Goal: Obtain resource: Obtain resource

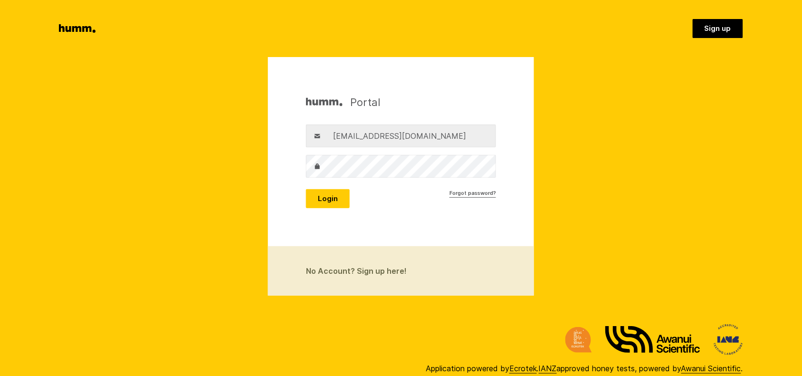
click at [329, 200] on button "Login" at bounding box center [328, 198] width 44 height 19
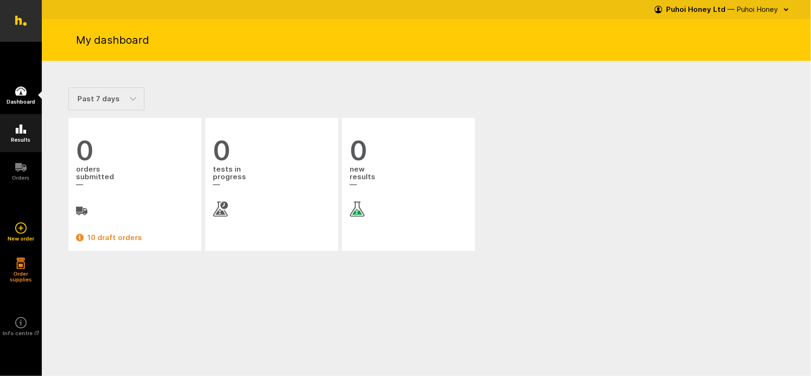
click at [22, 126] on icon at bounding box center [20, 129] width 11 height 11
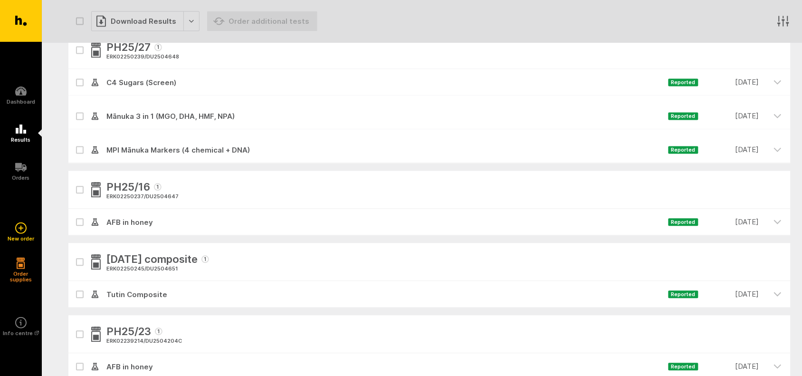
scroll to position [535, 0]
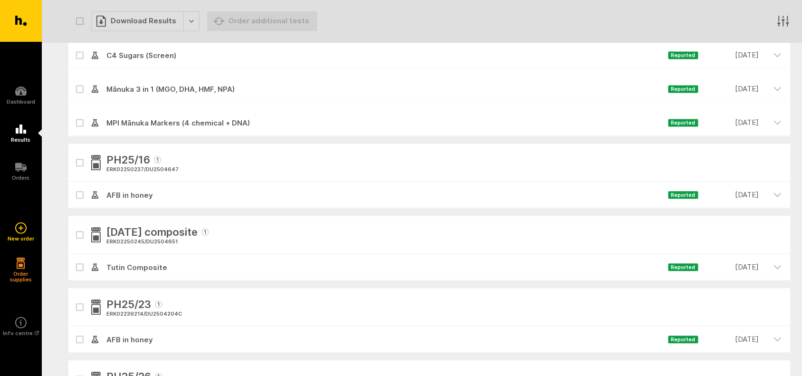
drag, startPoint x: 84, startPoint y: 195, endPoint x: 99, endPoint y: 195, distance: 15.2
click at [82, 195] on div at bounding box center [79, 195] width 23 height 27
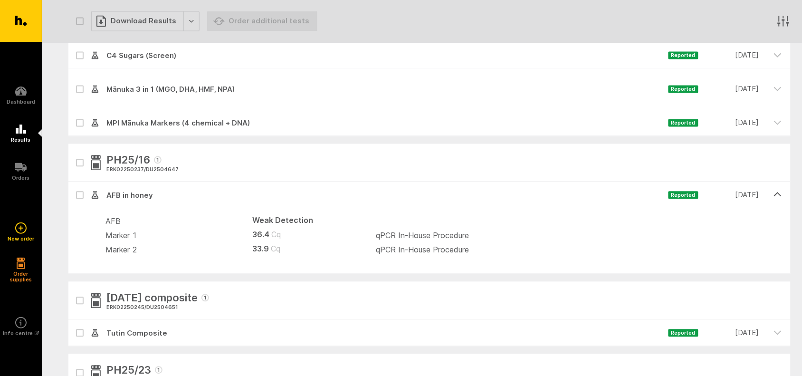
click at [262, 248] on td "33.9 Cq" at bounding box center [308, 250] width 135 height 14
click at [78, 194] on icon at bounding box center [80, 195] width 6 height 4
click at [75, 188] on input "checkbox" at bounding box center [71, 185] width 6 height 6
checkbox input "true"
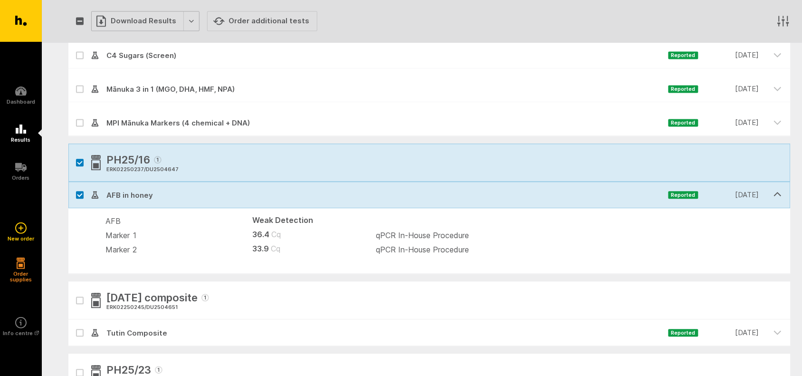
click at [162, 22] on div "Download Results" at bounding box center [145, 21] width 108 height 20
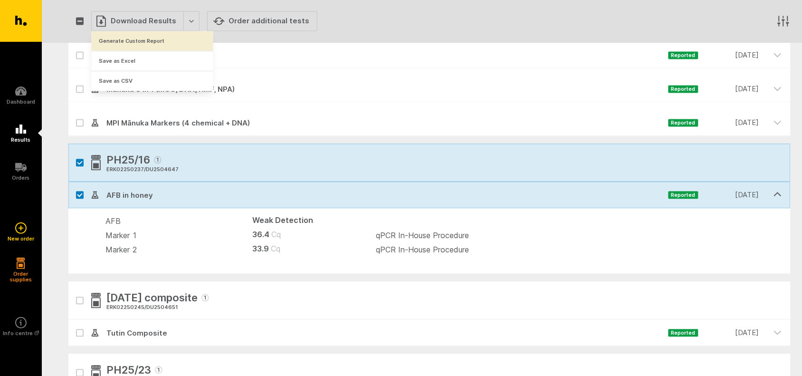
click at [146, 41] on button "Generate Custom Report" at bounding box center [153, 40] width 122 height 19
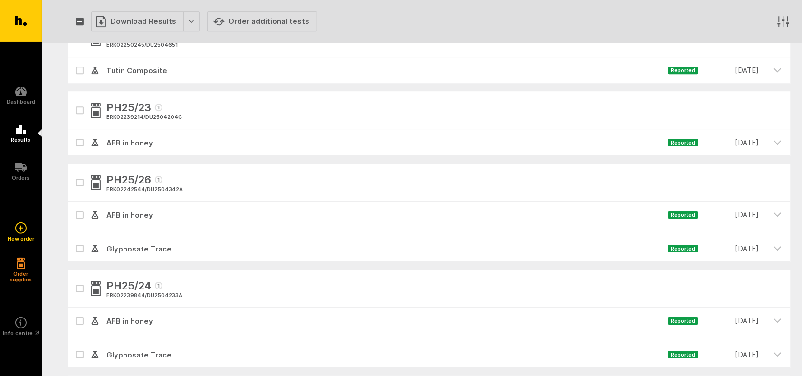
scroll to position [590, 0]
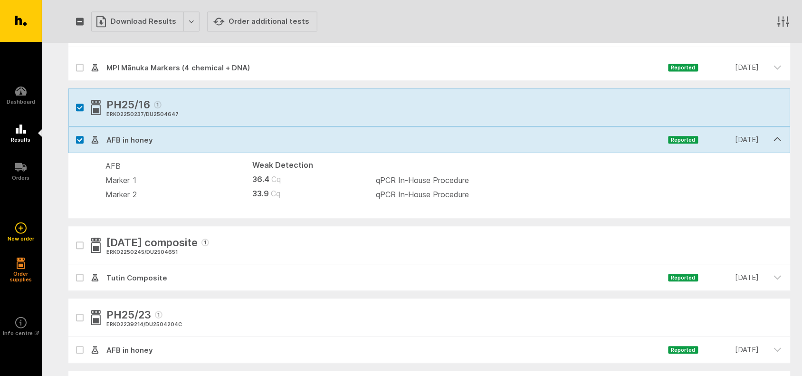
click at [293, 184] on td "36.4 Cq" at bounding box center [308, 180] width 135 height 14
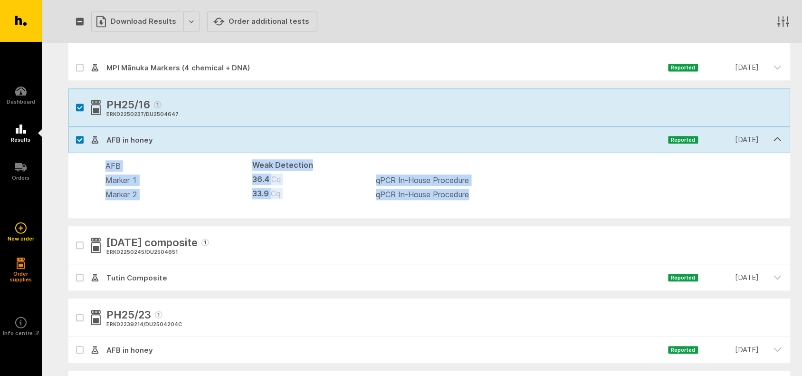
drag, startPoint x: 107, startPoint y: 164, endPoint x: 481, endPoint y: 198, distance: 376.1
click at [489, 198] on tbody "AFB Weak Detection Marker 1 36.4 Cq qPCR In-House Procedure Marker 2 33.9 Cq qP…" at bounding box center [444, 180] width 677 height 43
copy tbody "AFB Weak Detection Marker 1 36.4 Cq qPCR In-House Procedure Marker 2 33.9 Cq qP…"
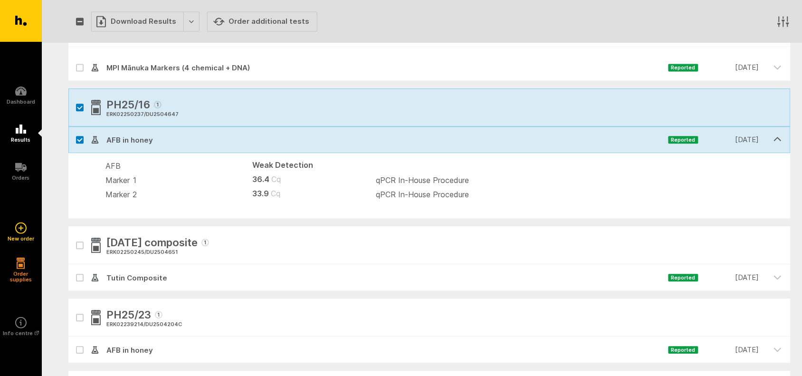
click at [315, 246] on div "April 2025 composite 1 ERK02250245 / DU2504651" at bounding box center [429, 245] width 722 height 38
click at [692, 141] on span "Reported" at bounding box center [684, 140] width 30 height 8
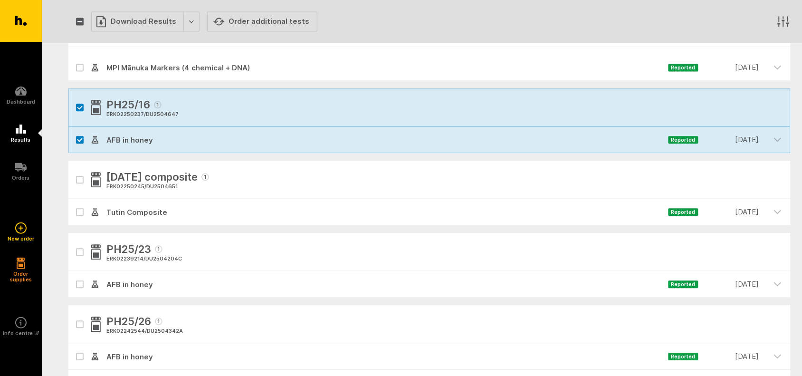
click at [692, 141] on span "Reported" at bounding box center [684, 140] width 30 height 8
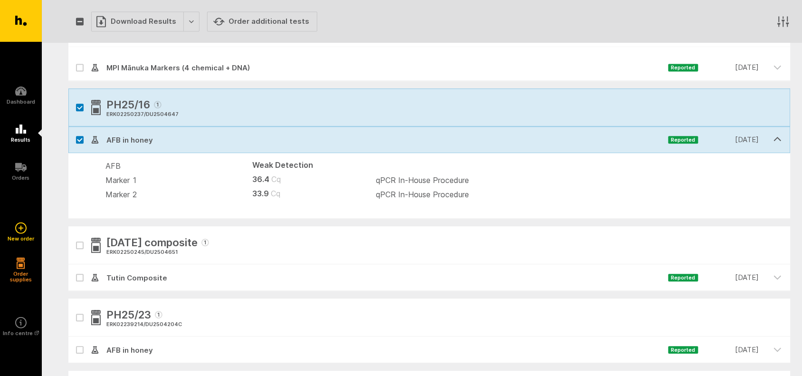
click at [124, 196] on span "Marker 2" at bounding box center [122, 195] width 32 height 10
click at [262, 179] on td "36.4 Cq" at bounding box center [308, 180] width 135 height 14
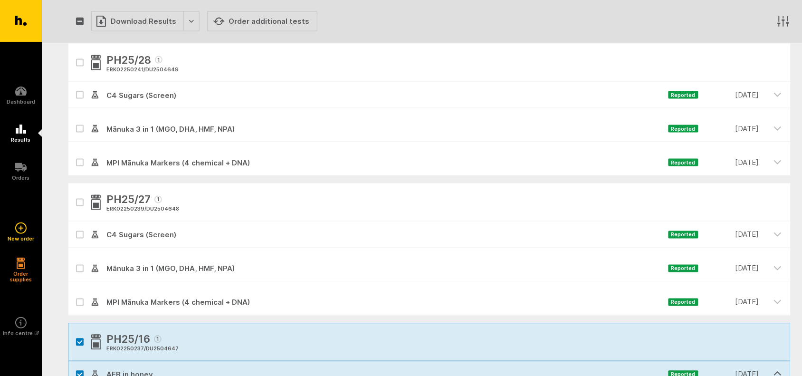
scroll to position [297, 0]
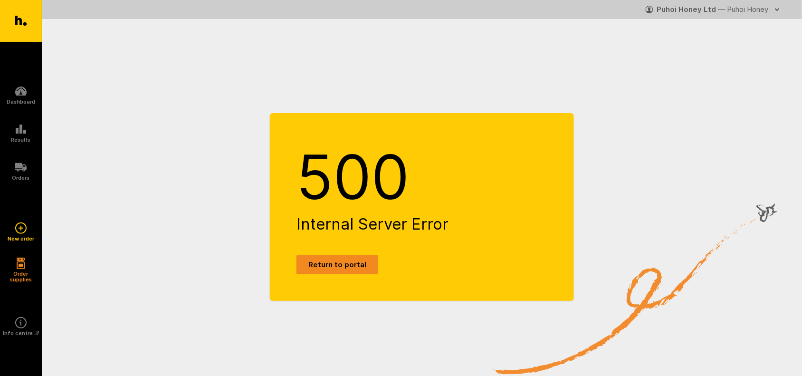
click at [333, 264] on link "Return to portal" at bounding box center [338, 264] width 82 height 19
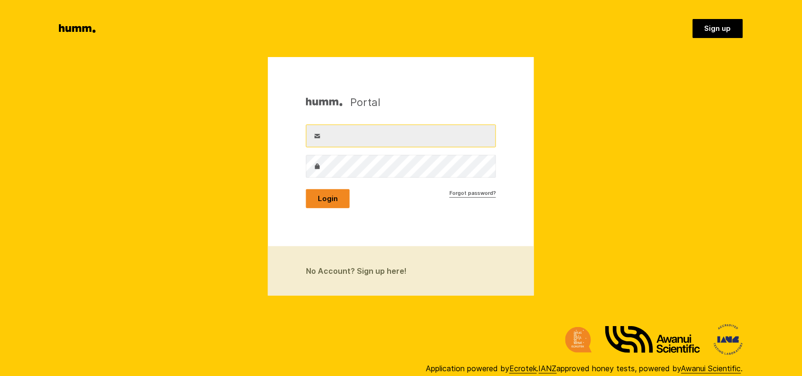
type input "office@puhoihoney.co.nz"
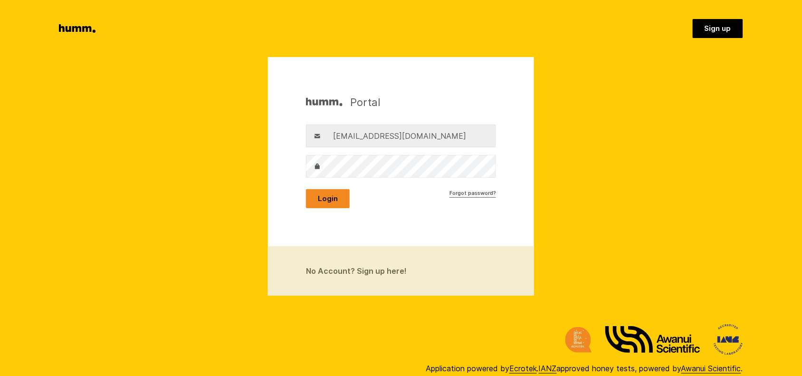
click at [338, 197] on button "Login" at bounding box center [328, 198] width 44 height 19
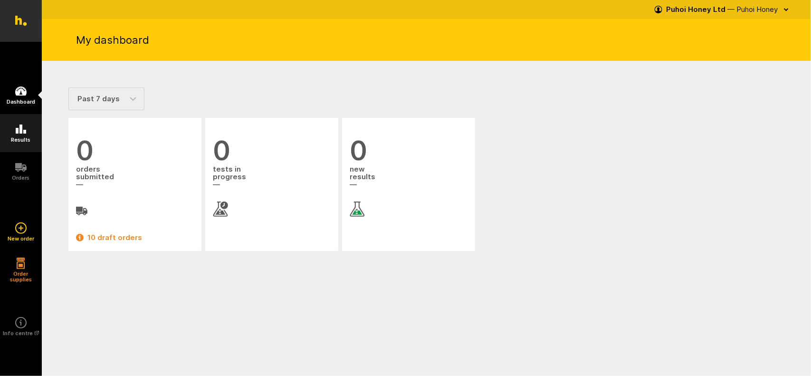
click at [20, 127] on icon at bounding box center [21, 129] width 10 height 9
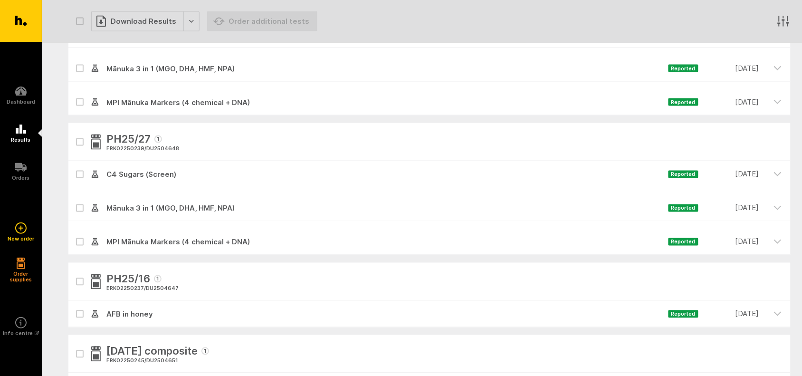
scroll to position [475, 0]
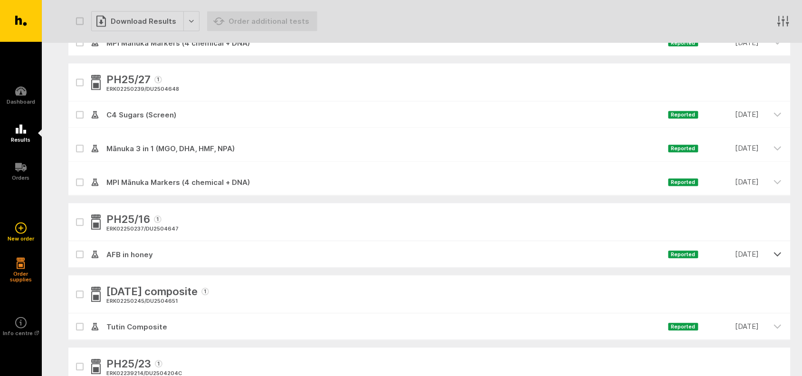
click at [780, 255] on icon "button" at bounding box center [778, 254] width 7 height 3
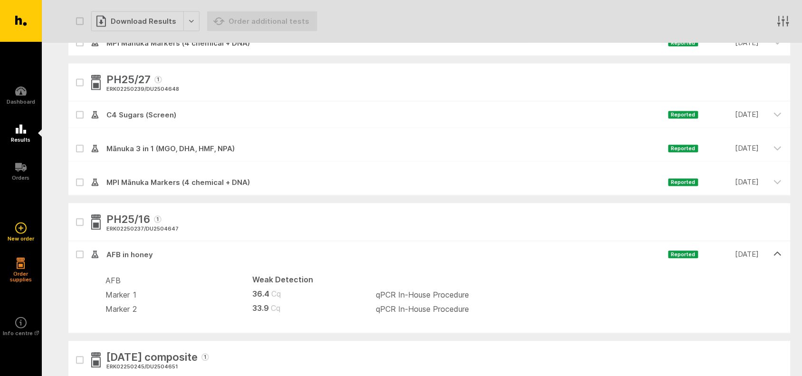
click at [81, 257] on icon at bounding box center [80, 255] width 6 height 4
click at [75, 248] on input "checkbox" at bounding box center [71, 244] width 6 height 6
checkbox input "true"
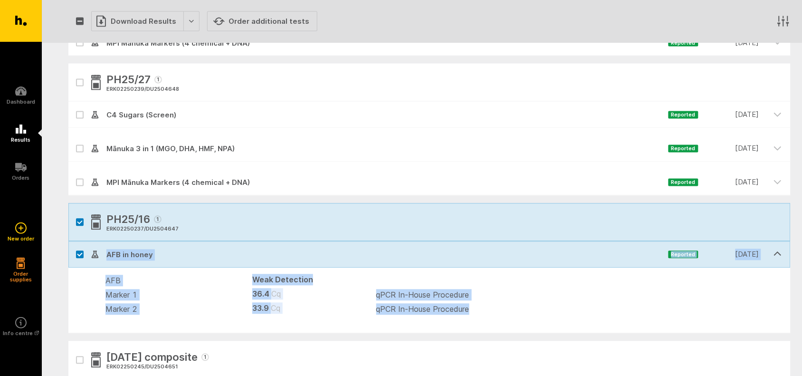
drag, startPoint x: 108, startPoint y: 256, endPoint x: 481, endPoint y: 311, distance: 377.2
click at [481, 311] on li "AFB in honey Reported 7 Apr. 2025 AFB Weak Detection Marker 1 36.4 Cq qPCR In-H…" at bounding box center [429, 287] width 722 height 92
drag, startPoint x: 122, startPoint y: 257, endPoint x: 317, endPoint y: 307, distance: 201.6
click at [317, 307] on td "33.9 Cq" at bounding box center [308, 309] width 135 height 14
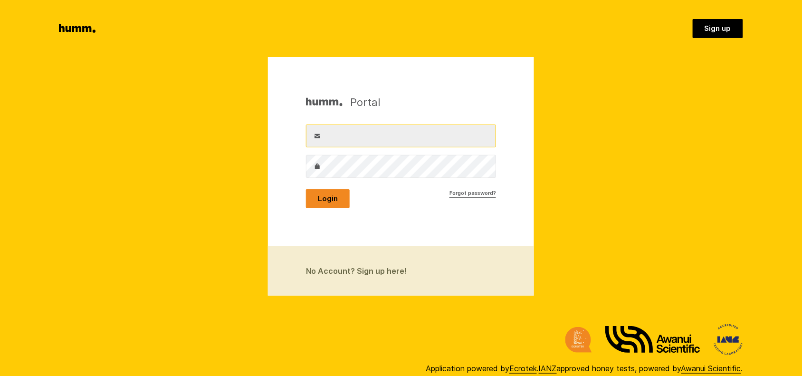
type input "[EMAIL_ADDRESS][DOMAIN_NAME]"
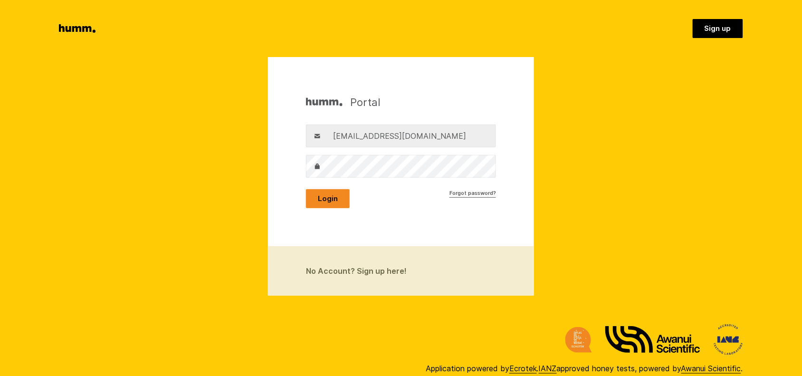
click at [337, 201] on button "Login" at bounding box center [328, 198] width 44 height 19
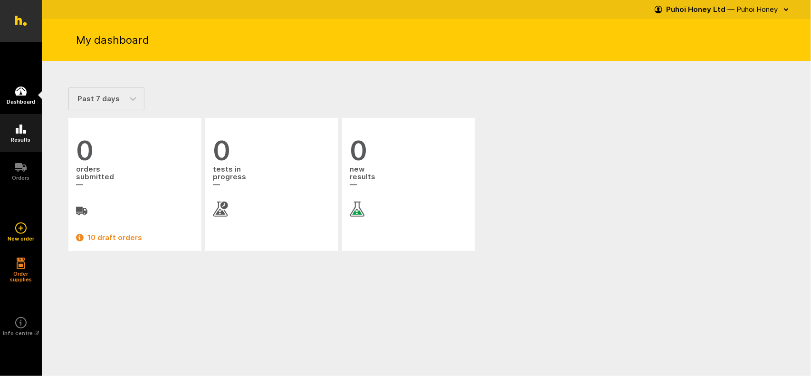
click at [23, 131] on icon at bounding box center [20, 129] width 11 height 11
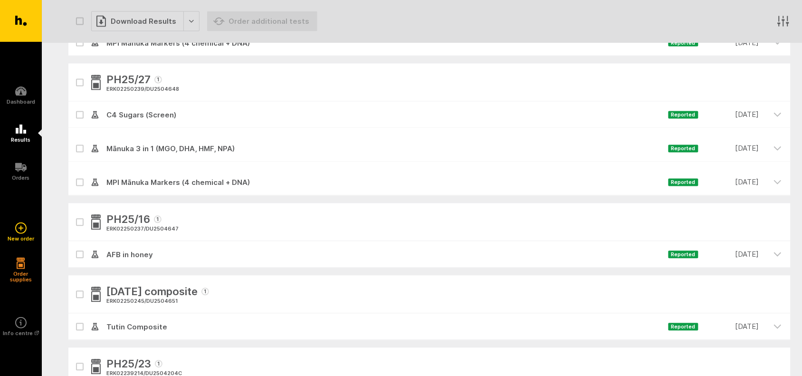
scroll to position [416, 0]
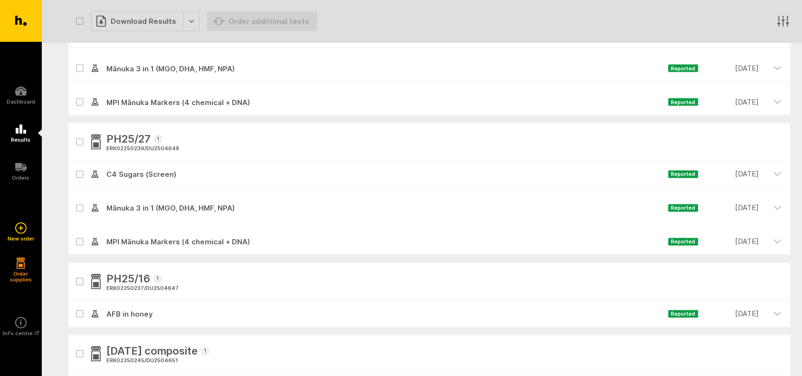
click at [77, 317] on label at bounding box center [80, 314] width 8 height 8
click at [75, 307] on input "checkbox" at bounding box center [71, 304] width 6 height 6
checkbox input "true"
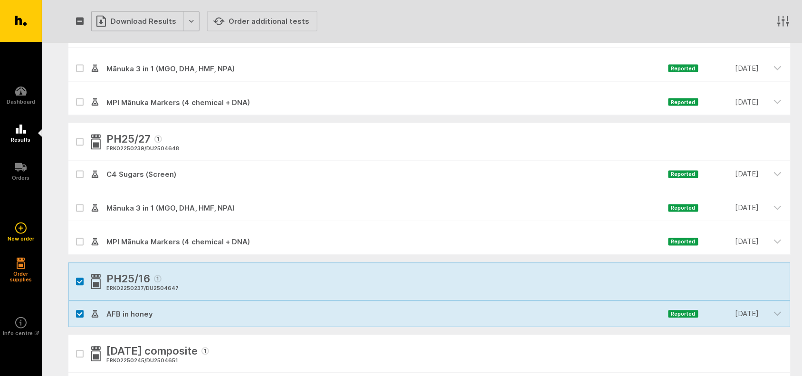
click at [148, 25] on div "Download Results" at bounding box center [145, 21] width 108 height 20
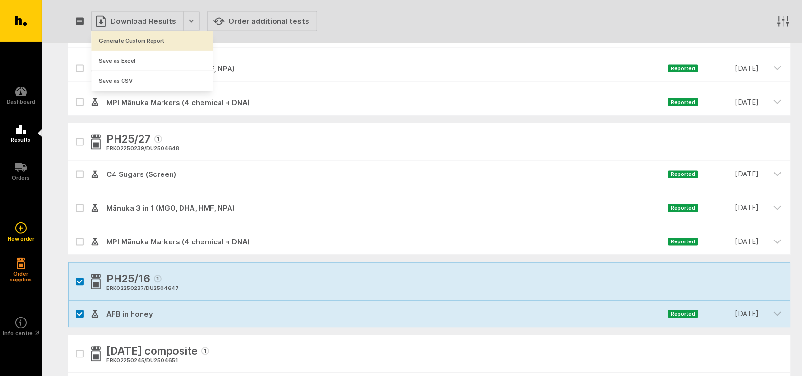
click at [143, 36] on button "Generate Custom Report" at bounding box center [153, 40] width 122 height 19
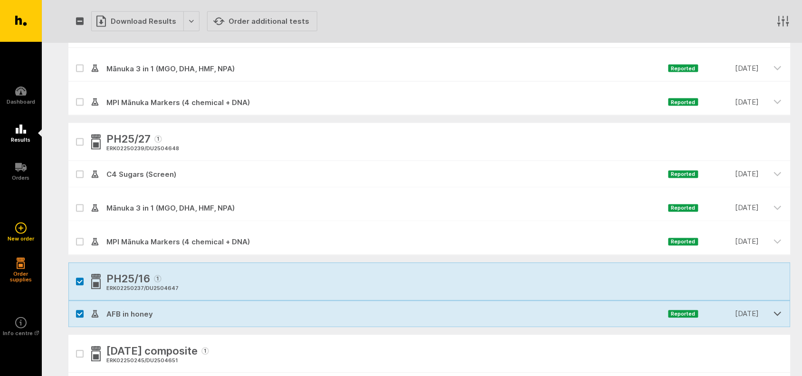
click at [779, 313] on icon "button" at bounding box center [778, 313] width 9 height 9
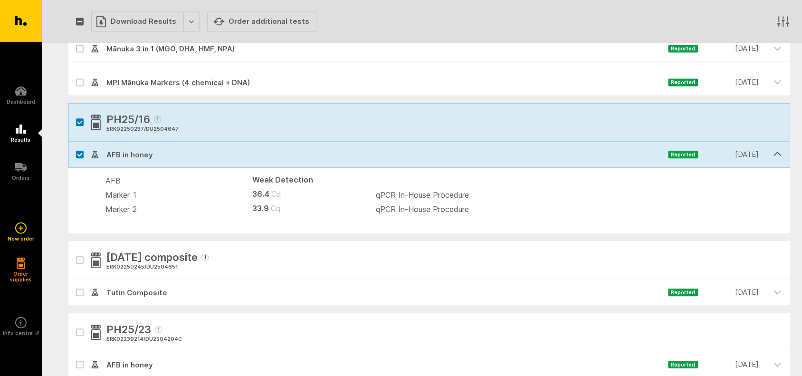
scroll to position [594, 0]
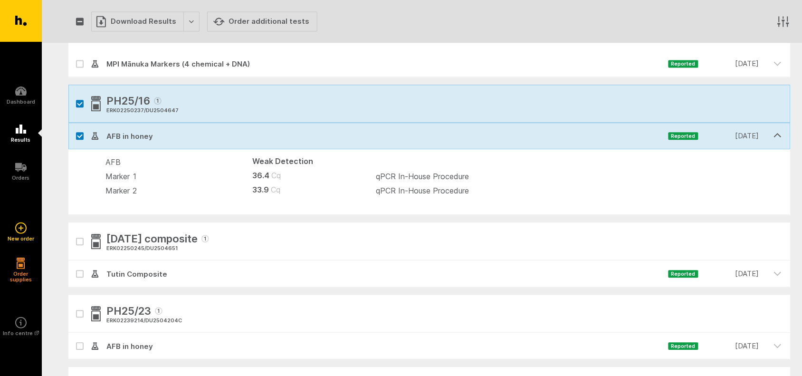
click at [105, 100] on div at bounding box center [99, 103] width 17 height 23
click at [186, 20] on div "Download Results" at bounding box center [145, 21] width 108 height 20
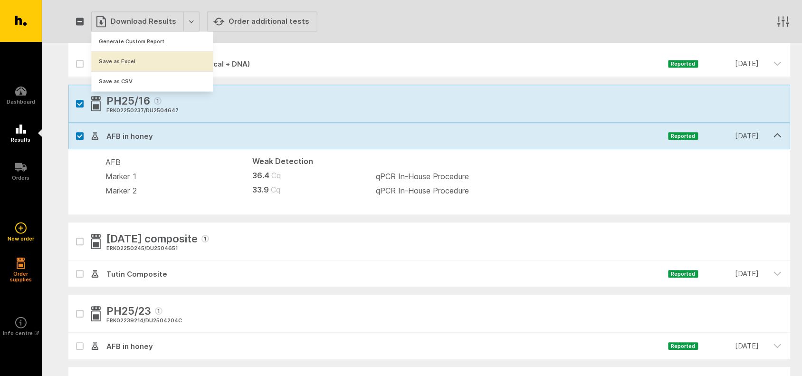
click at [132, 60] on button "Save as Excel" at bounding box center [153, 60] width 122 height 19
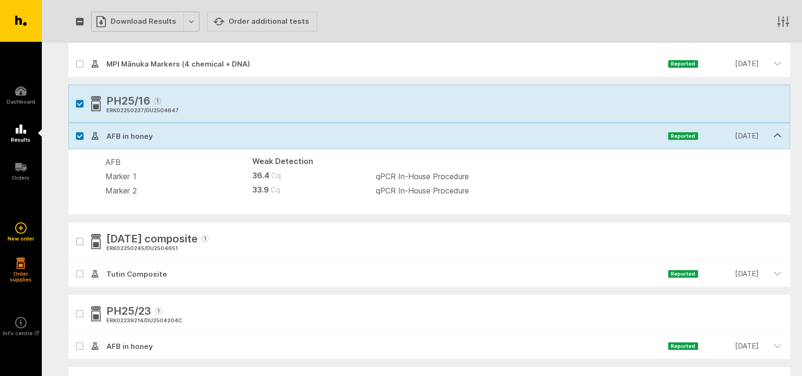
click at [185, 21] on div "Download Results" at bounding box center [145, 21] width 108 height 20
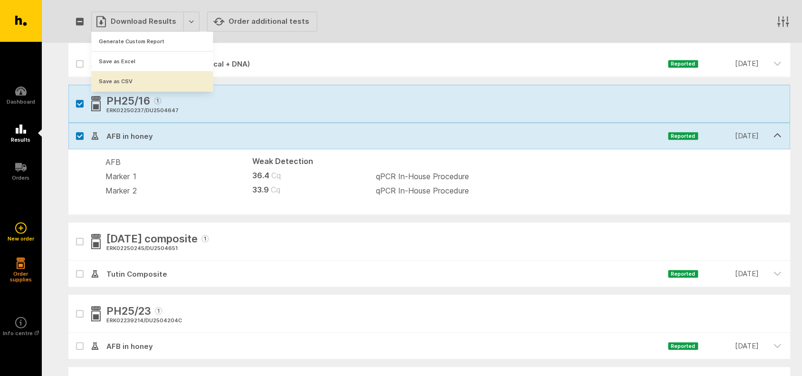
click at [132, 77] on button "Save as CSV" at bounding box center [153, 81] width 122 height 20
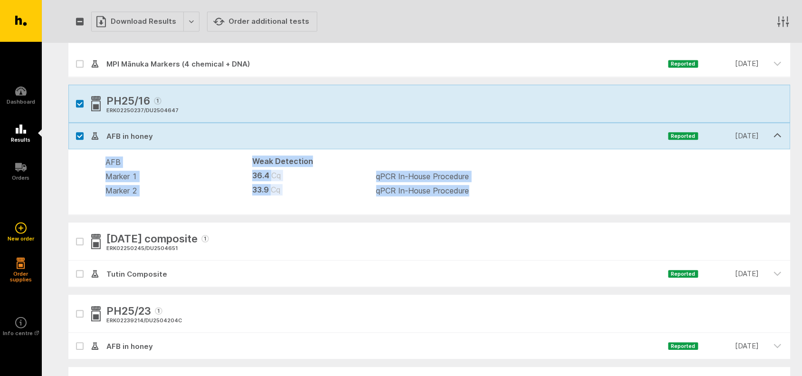
drag, startPoint x: 106, startPoint y: 162, endPoint x: 500, endPoint y: 191, distance: 395.1
click at [500, 191] on tbody "AFB Weak Detection Marker 1 36.4 Cq qPCR In-House Procedure Marker 2 33.9 Cq qP…" at bounding box center [444, 176] width 677 height 43
copy tbody "AFB Weak Detection Marker 1 36.4 Cq qPCR In-House Procedure Marker 2 33.9 Cq qP…"
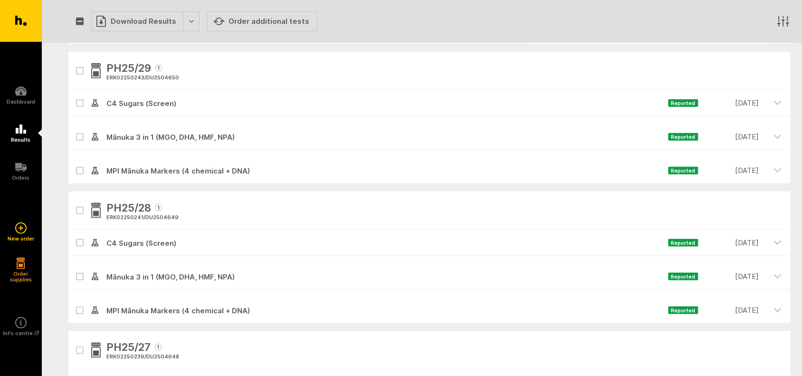
scroll to position [178, 0]
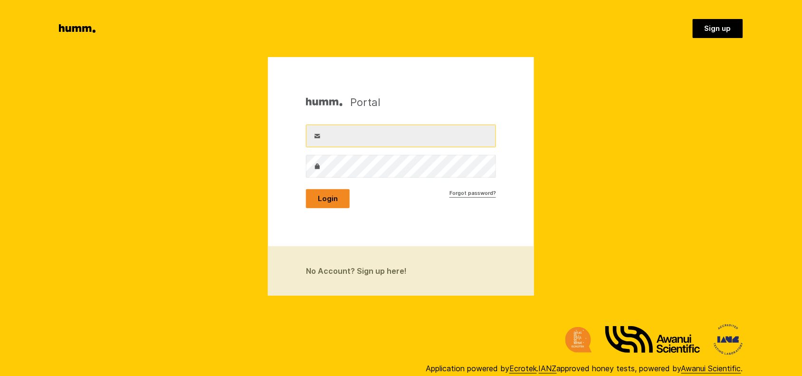
type input "[EMAIL_ADDRESS][DOMAIN_NAME]"
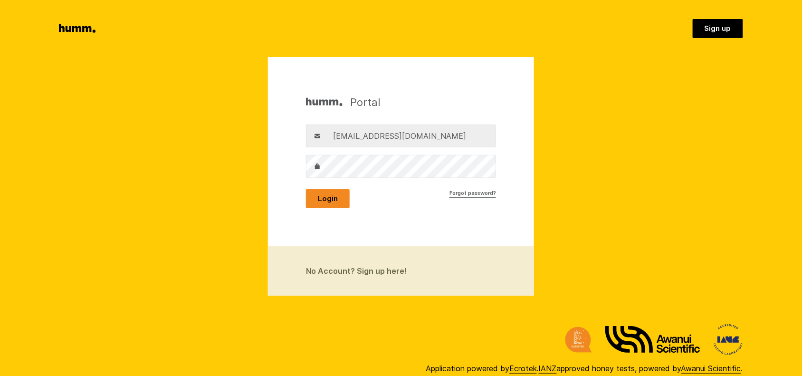
click at [333, 199] on button "Login" at bounding box center [328, 198] width 44 height 19
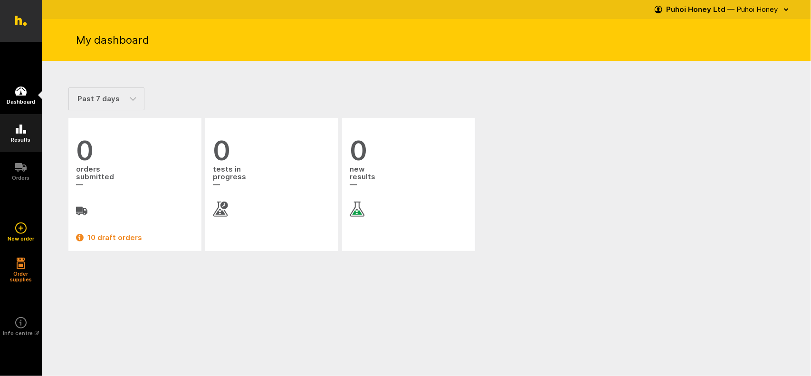
click at [19, 127] on icon at bounding box center [20, 129] width 11 height 11
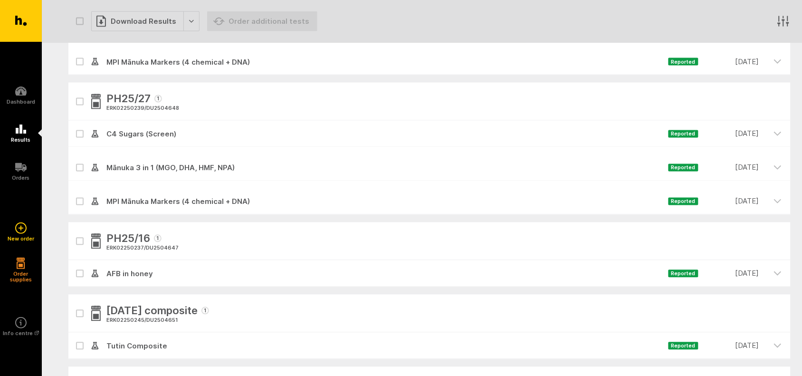
scroll to position [475, 0]
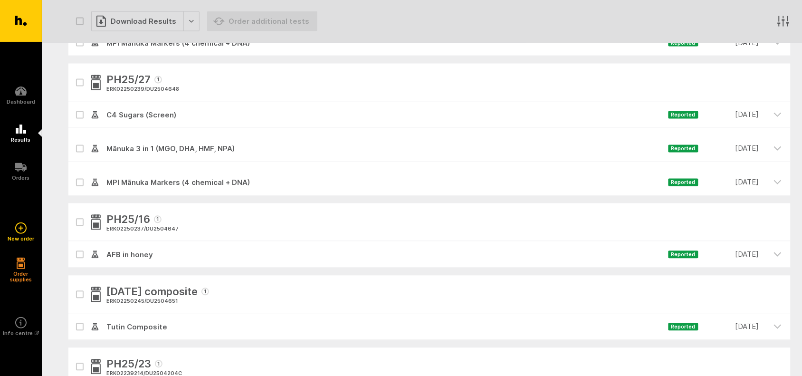
click at [79, 253] on icon at bounding box center [80, 255] width 6 height 4
click at [75, 248] on input "checkbox" at bounding box center [71, 244] width 6 height 6
checkbox input "true"
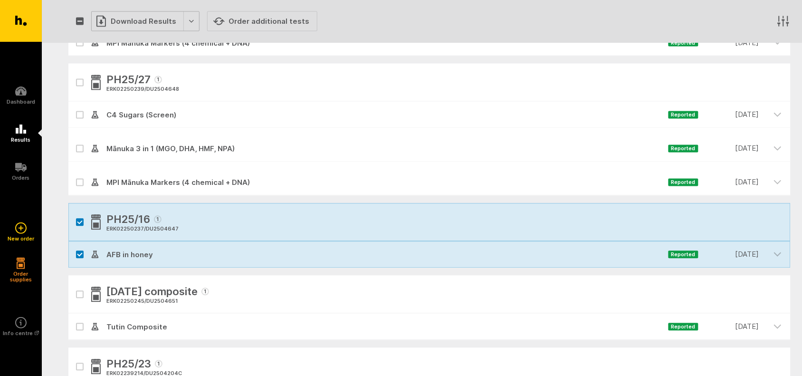
click at [147, 24] on div "Download Results" at bounding box center [145, 21] width 108 height 20
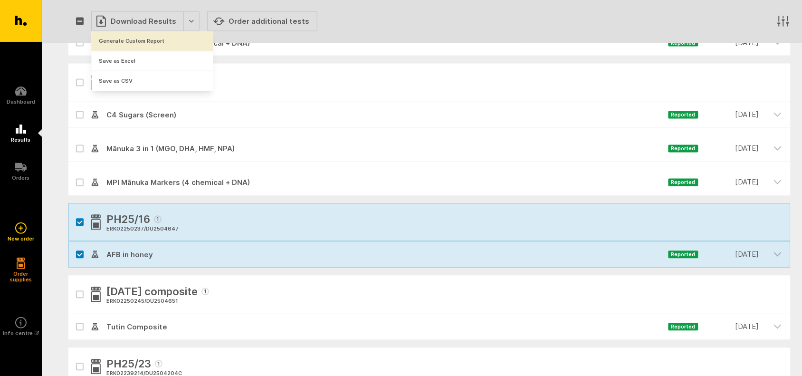
click at [150, 41] on button "Generate Custom Report" at bounding box center [153, 40] width 122 height 19
